Goal: Task Accomplishment & Management: Use online tool/utility

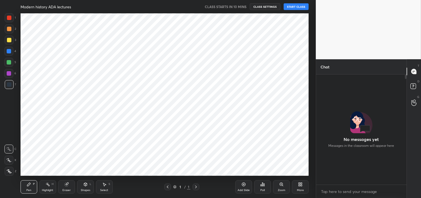
scroll to position [2, 1]
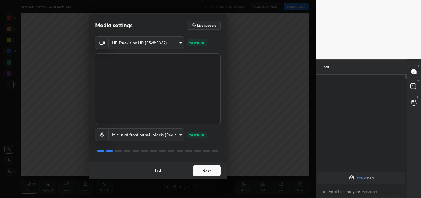
click at [210, 174] on button "Next" at bounding box center [207, 170] width 28 height 11
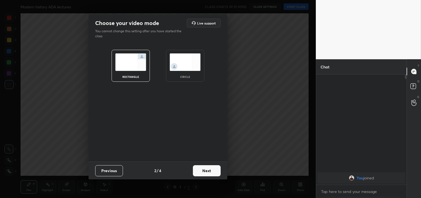
click at [210, 174] on button "Next" at bounding box center [207, 170] width 28 height 11
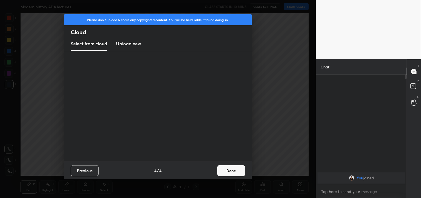
click at [210, 170] on div "Previous 4 / 4 Done" at bounding box center [158, 170] width 188 height 18
click at [226, 168] on button "Done" at bounding box center [231, 170] width 28 height 11
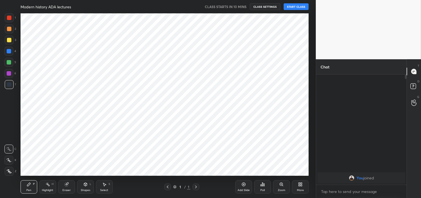
scroll to position [0, 0]
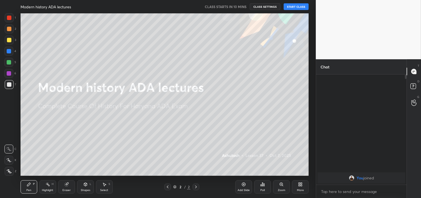
click at [298, 7] on button "START CLASS" at bounding box center [296, 6] width 25 height 7
click at [298, 7] on button "End Class" at bounding box center [297, 6] width 23 height 7
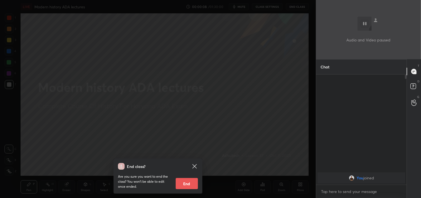
click at [191, 185] on button "End" at bounding box center [187, 183] width 22 height 11
type textarea "x"
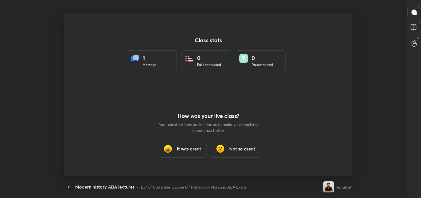
scroll to position [162, 417]
